Goal: Information Seeking & Learning: Learn about a topic

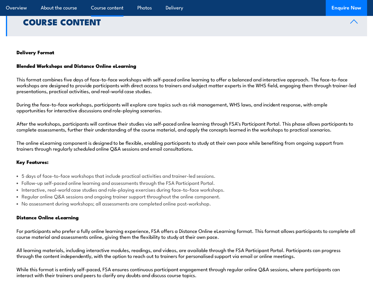
click at [186, 0] on article "Overview About the course Course content Photos Delivery Enquire Now" at bounding box center [186, 8] width 361 height 16
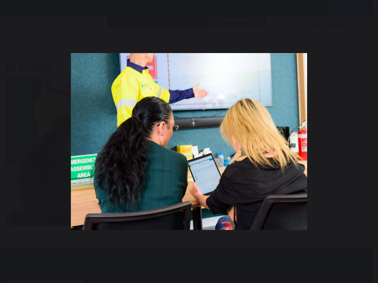
click at [186, 0] on div "You can close this modal content with the ESC key" at bounding box center [189, 141] width 378 height 283
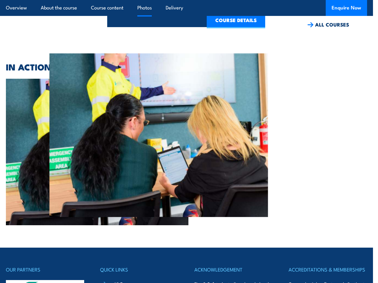
click at [189, 142] on div at bounding box center [186, 152] width 361 height 147
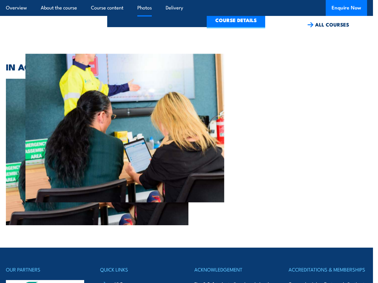
click at [189, 142] on div at bounding box center [186, 152] width 361 height 147
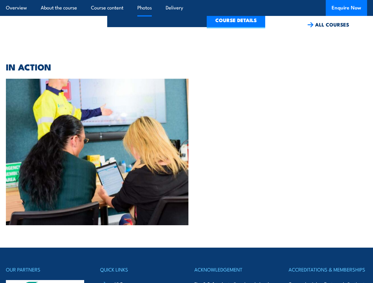
click at [189, 142] on div at bounding box center [186, 152] width 361 height 147
